Goal: Information Seeking & Learning: Learn about a topic

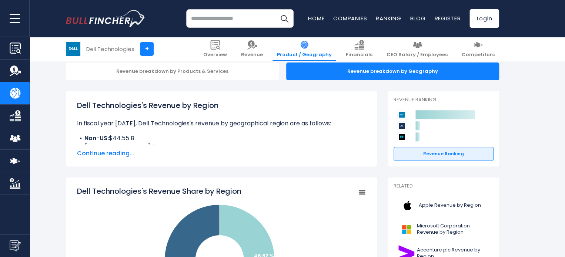
scroll to position [185, 0]
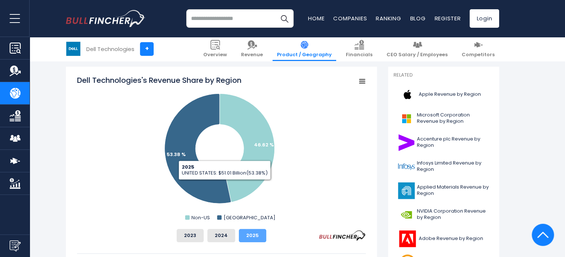
click at [245, 240] on button "2025" at bounding box center [252, 235] width 27 height 13
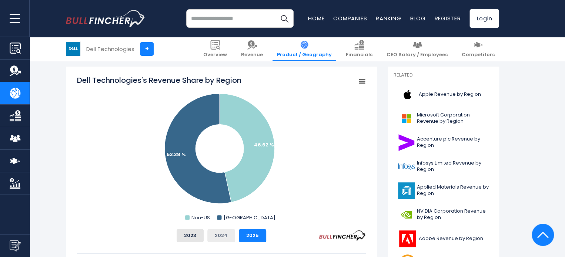
click at [212, 238] on button "2024" at bounding box center [221, 235] width 28 height 13
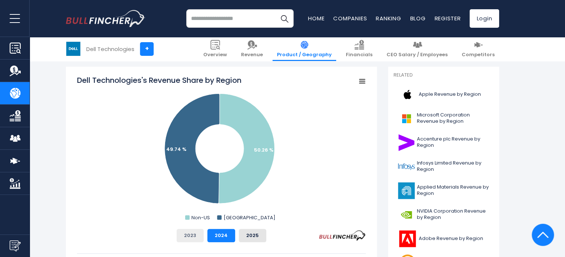
click at [197, 237] on button "2023" at bounding box center [189, 235] width 27 height 13
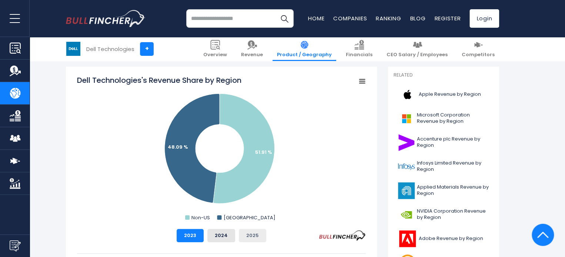
click at [255, 238] on button "2025" at bounding box center [252, 235] width 27 height 13
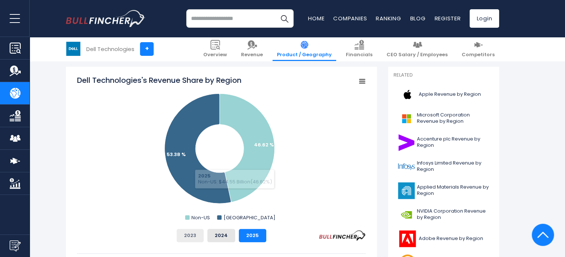
click at [198, 241] on button "2023" at bounding box center [189, 235] width 27 height 13
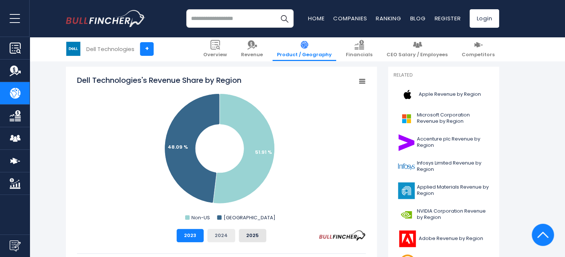
click at [219, 236] on button "2024" at bounding box center [221, 235] width 28 height 13
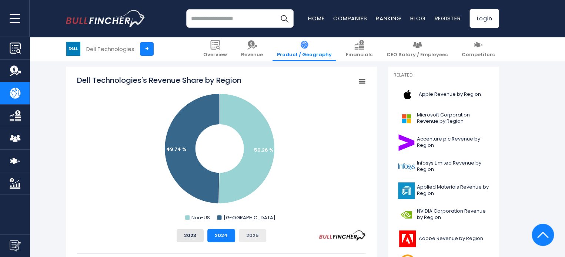
click at [262, 235] on button "2025" at bounding box center [252, 235] width 27 height 13
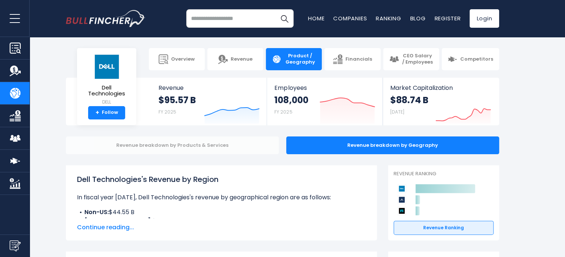
scroll to position [148, 0]
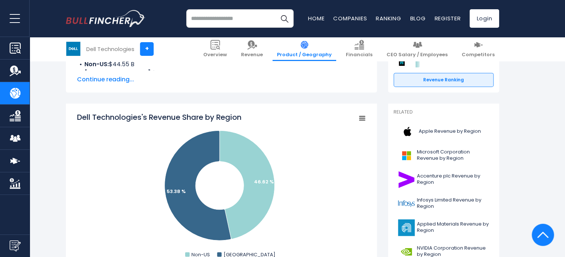
click at [95, 77] on span "Continue reading..." at bounding box center [221, 79] width 289 height 9
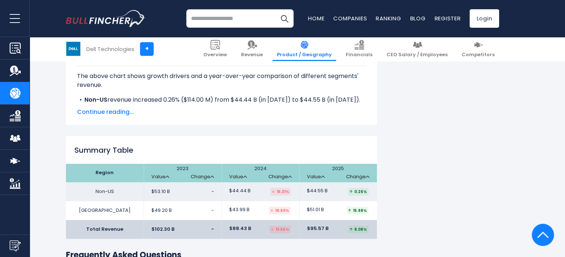
scroll to position [888, 0]
